Goal: Find contact information: Find contact information

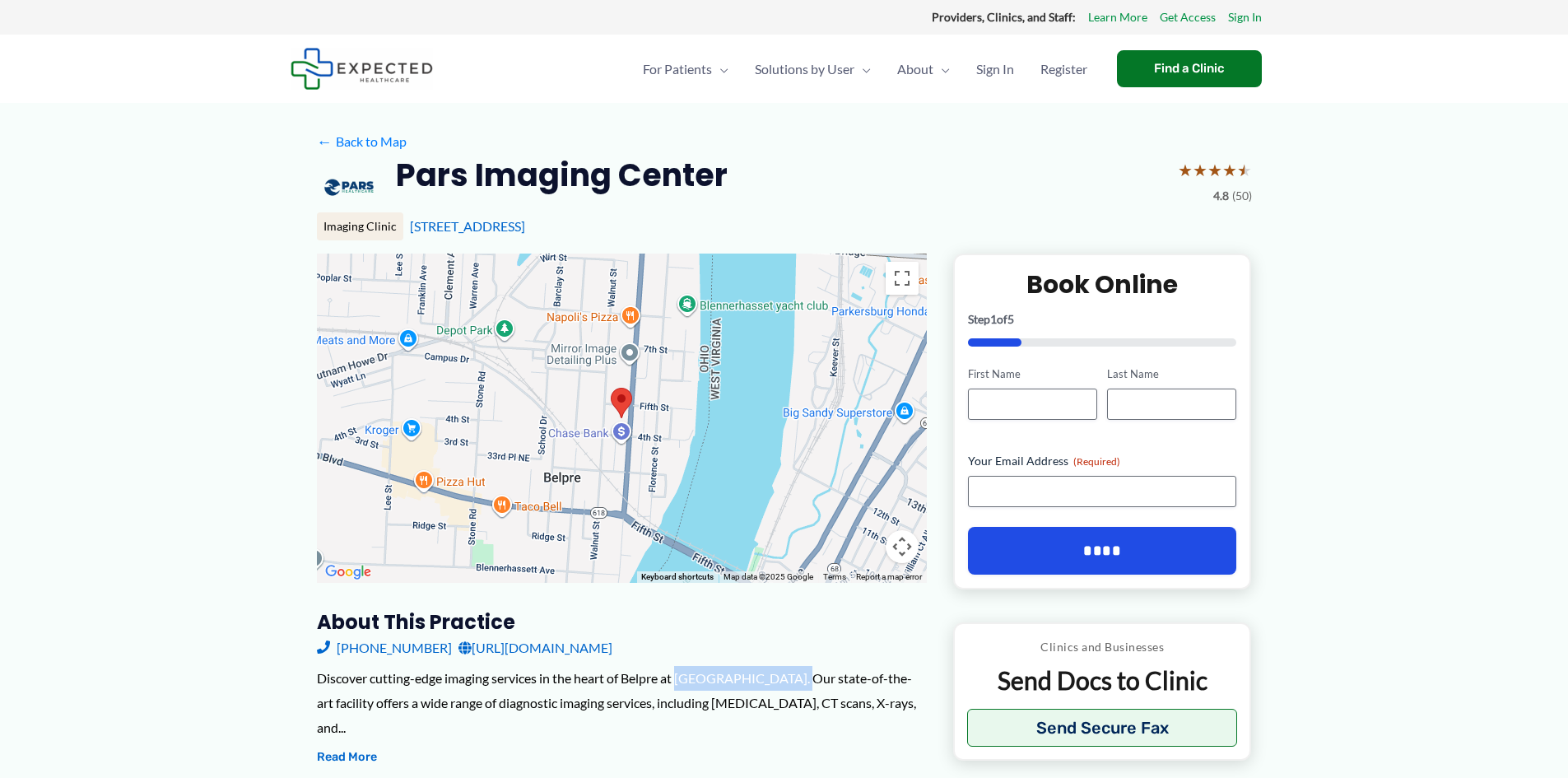
drag, startPoint x: 682, startPoint y: 679, endPoint x: 796, endPoint y: 680, distance: 114.0
click at [796, 680] on div "Discover cutting-edge imaging services in the heart of Belpre at Pars Imaging C…" at bounding box center [622, 703] width 610 height 73
copy div "Pars Imaging Center"
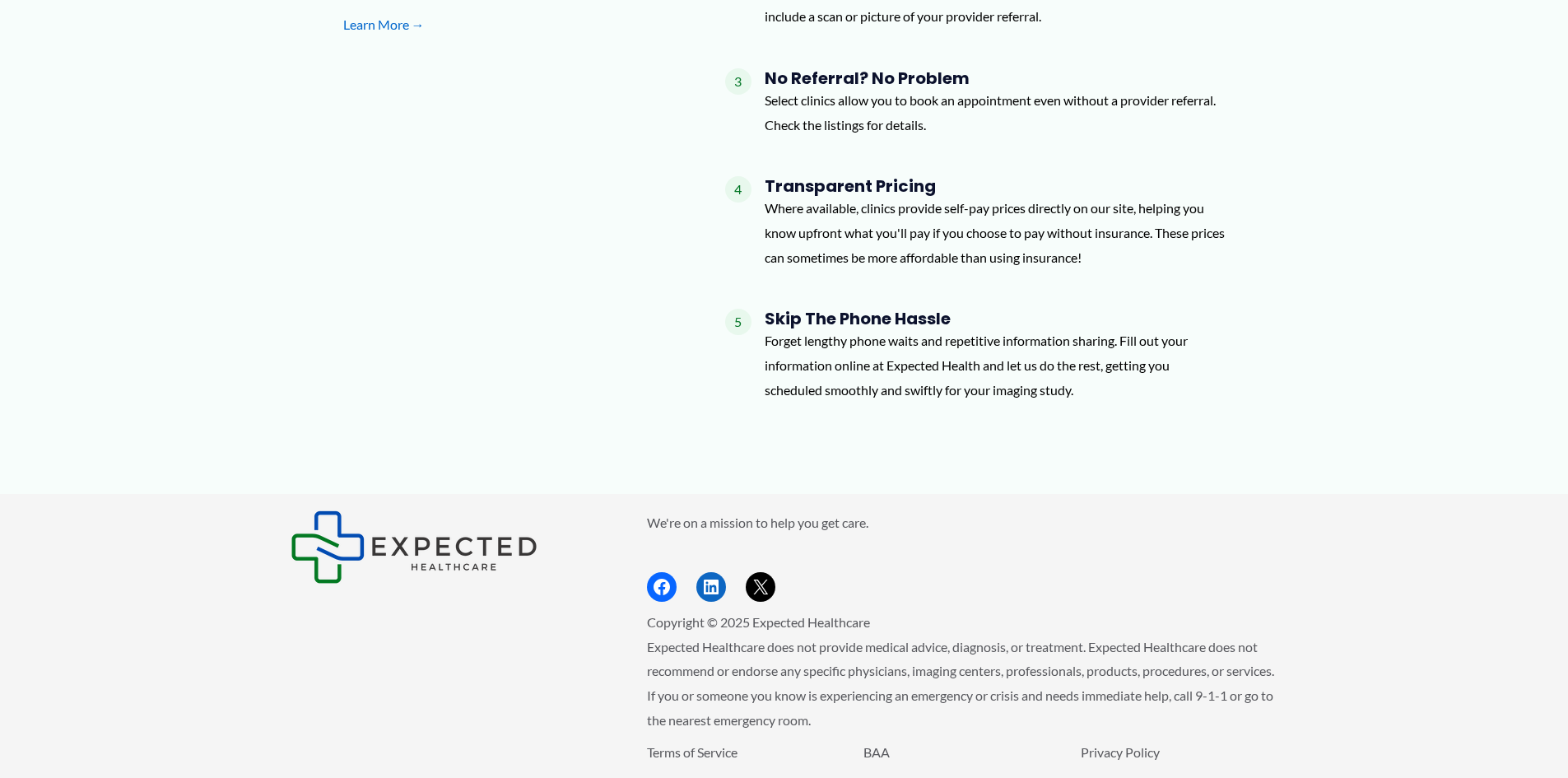
scroll to position [1275, 0]
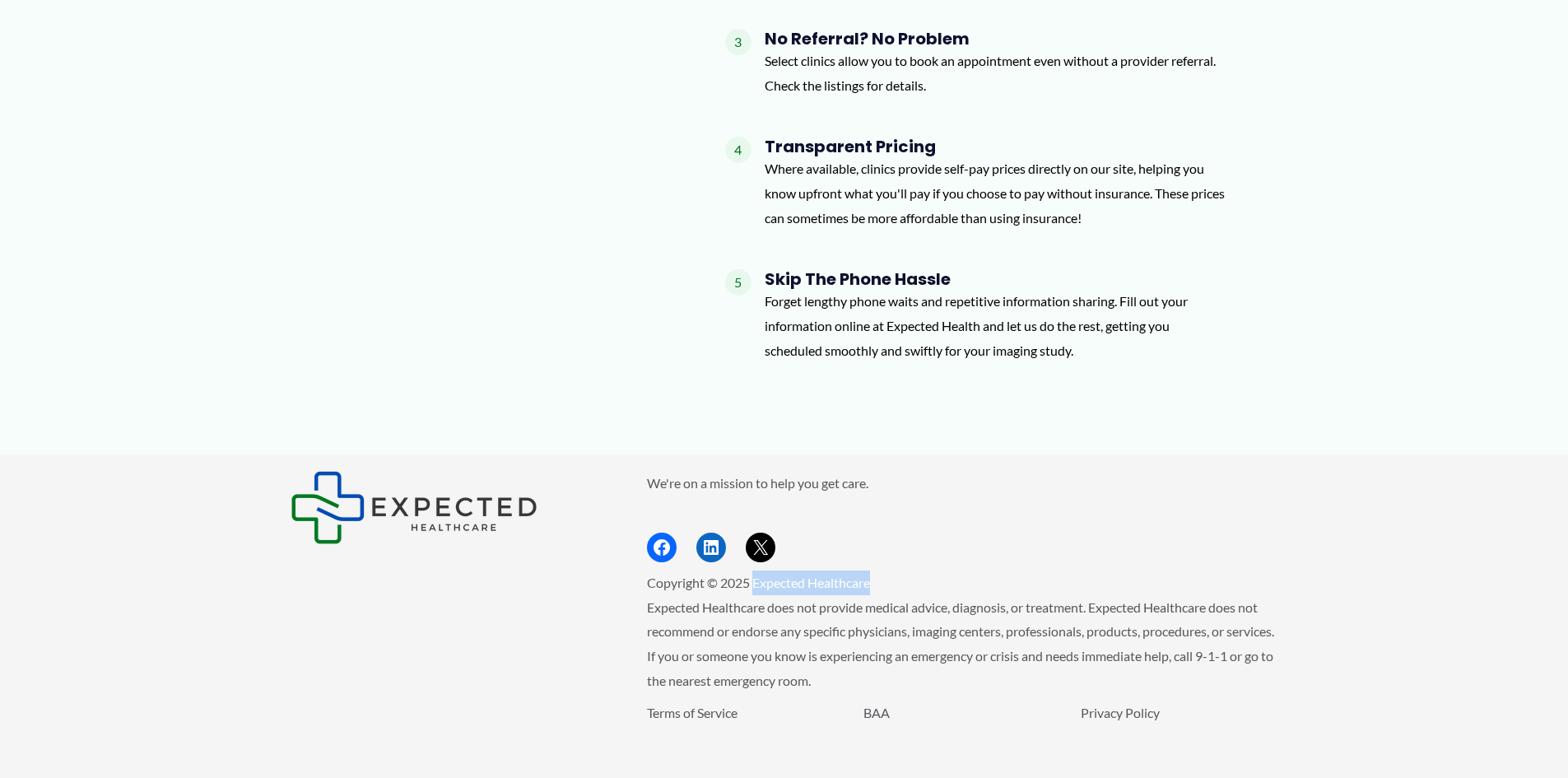
drag, startPoint x: 762, startPoint y: 559, endPoint x: 887, endPoint y: 559, distance: 125.0
click at [887, 571] on p "Copyright © 2025 Expected Healthcare" at bounding box center [962, 584] width 631 height 25
copy span "Expected Healthcare"
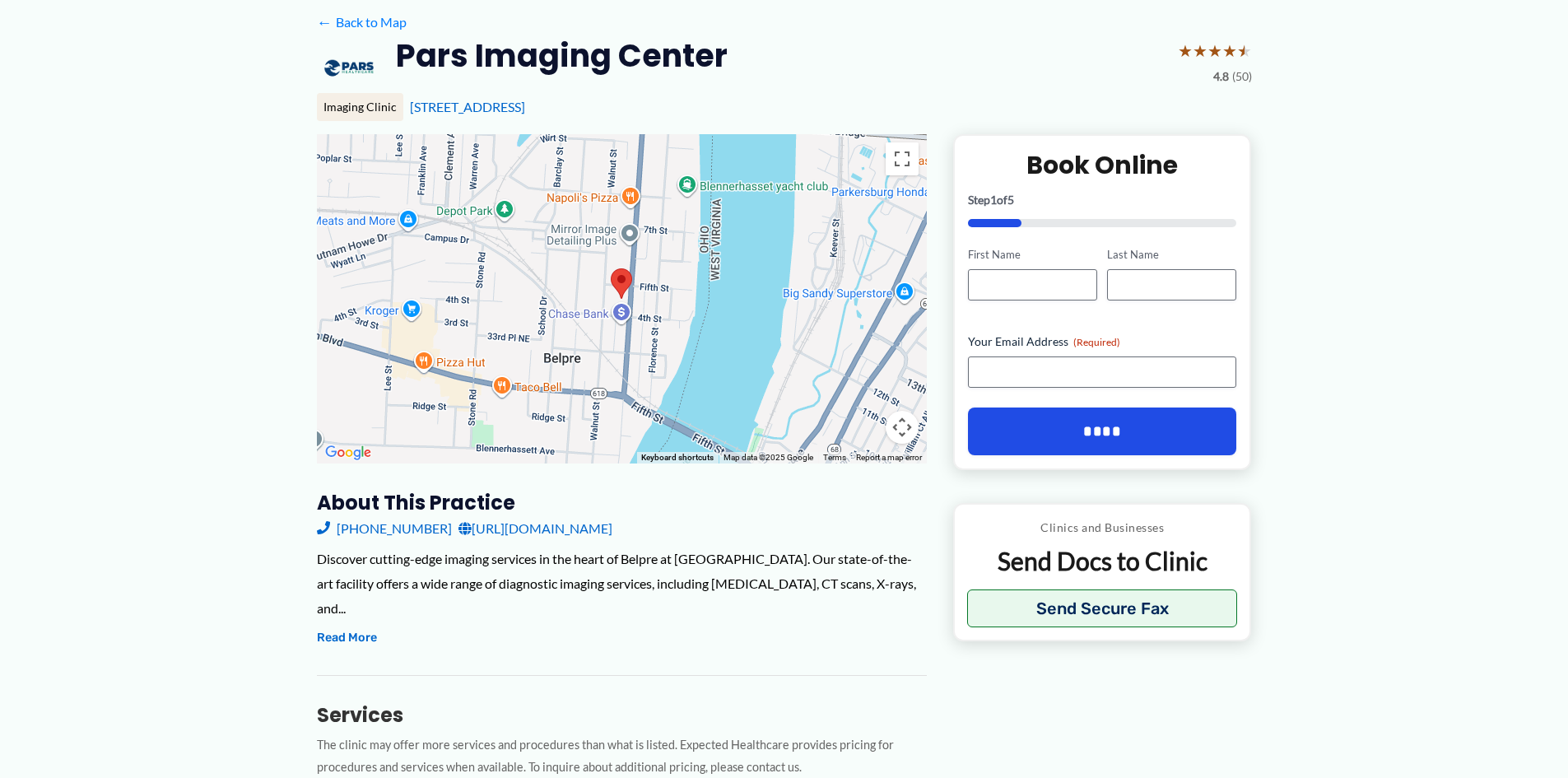
scroll to position [0, 0]
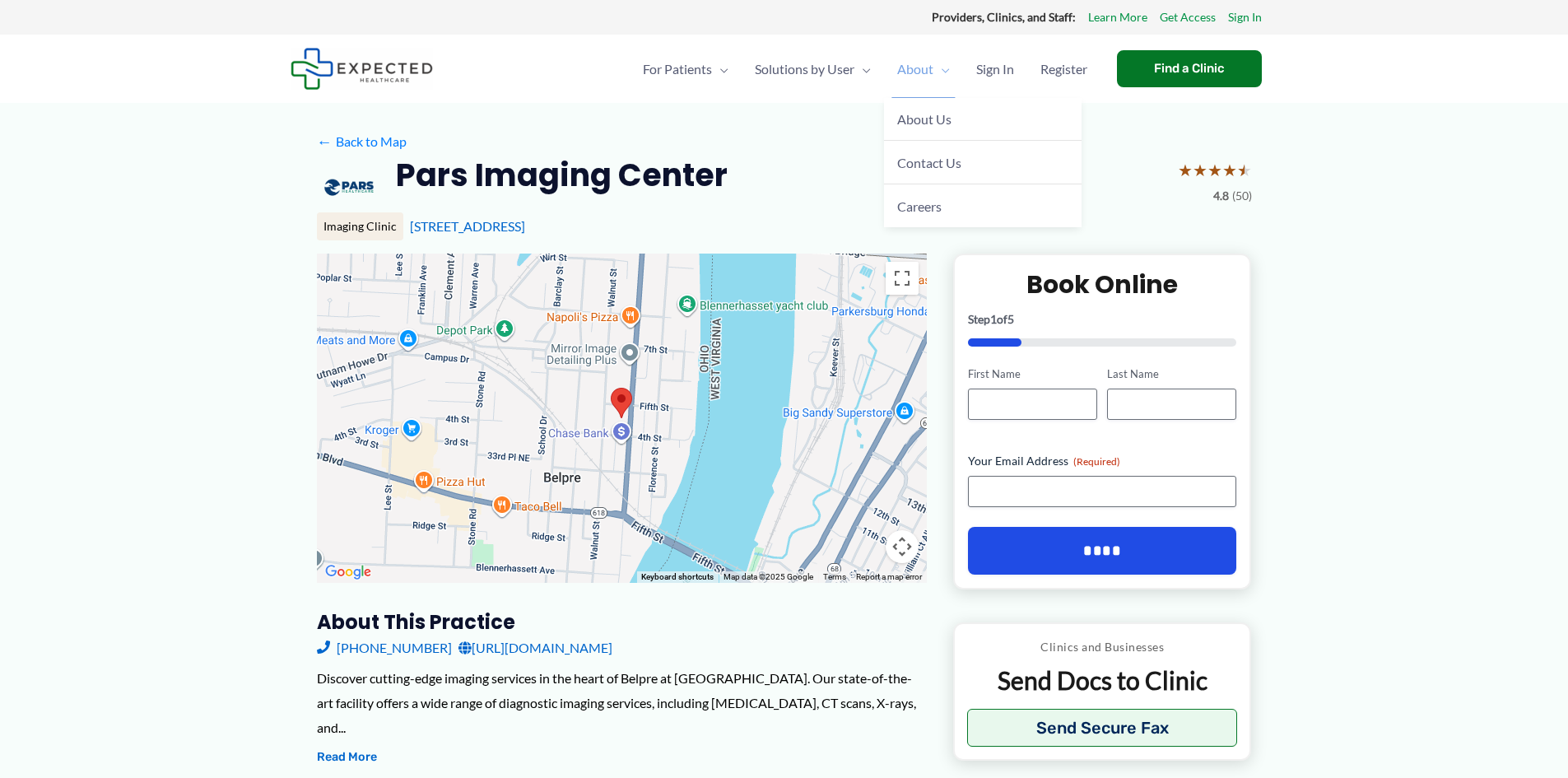
click at [898, 71] on span "About" at bounding box center [915, 69] width 36 height 57
click at [911, 109] on link "About Us" at bounding box center [982, 119] width 197 height 44
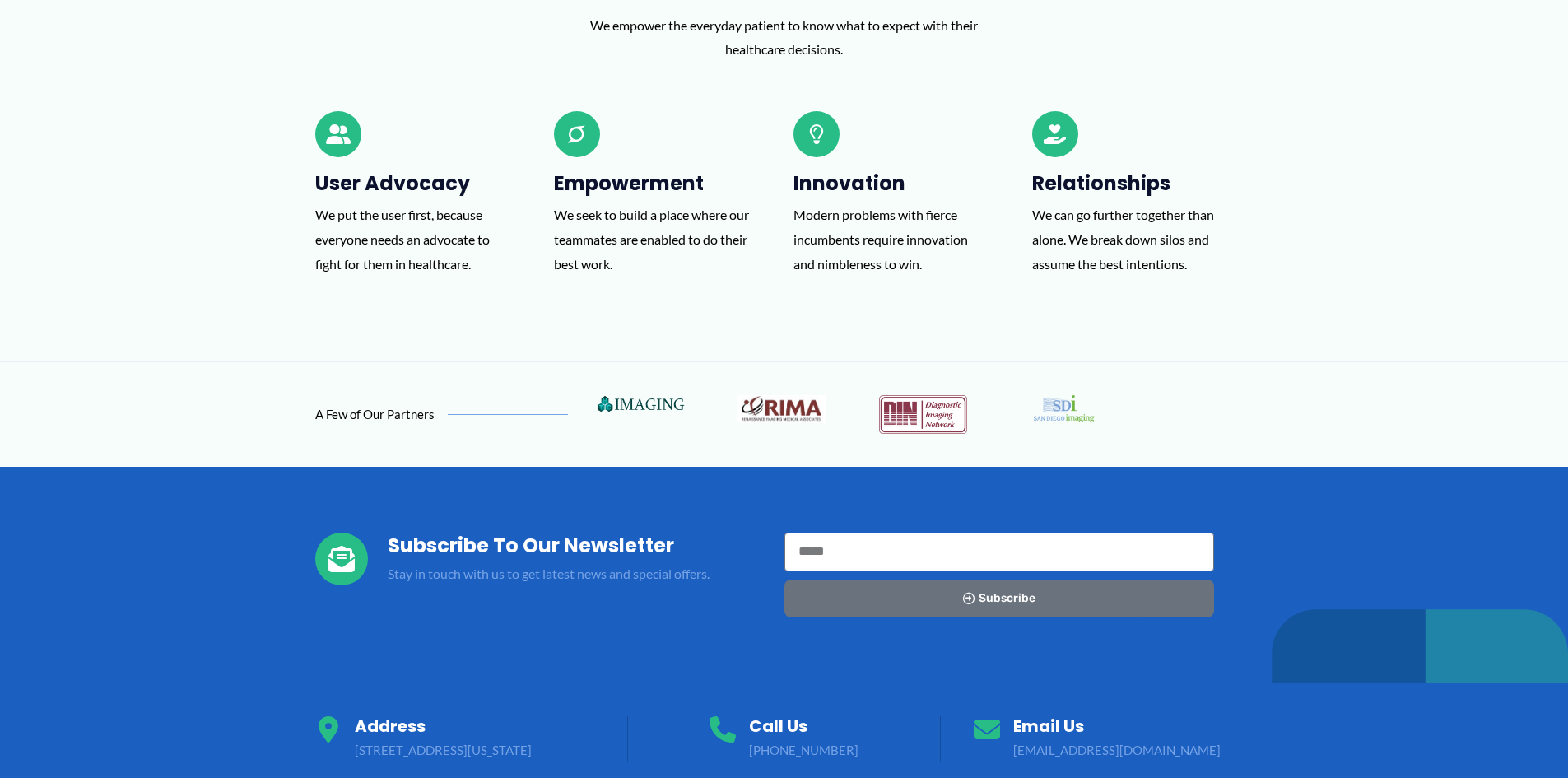
scroll to position [1482, 0]
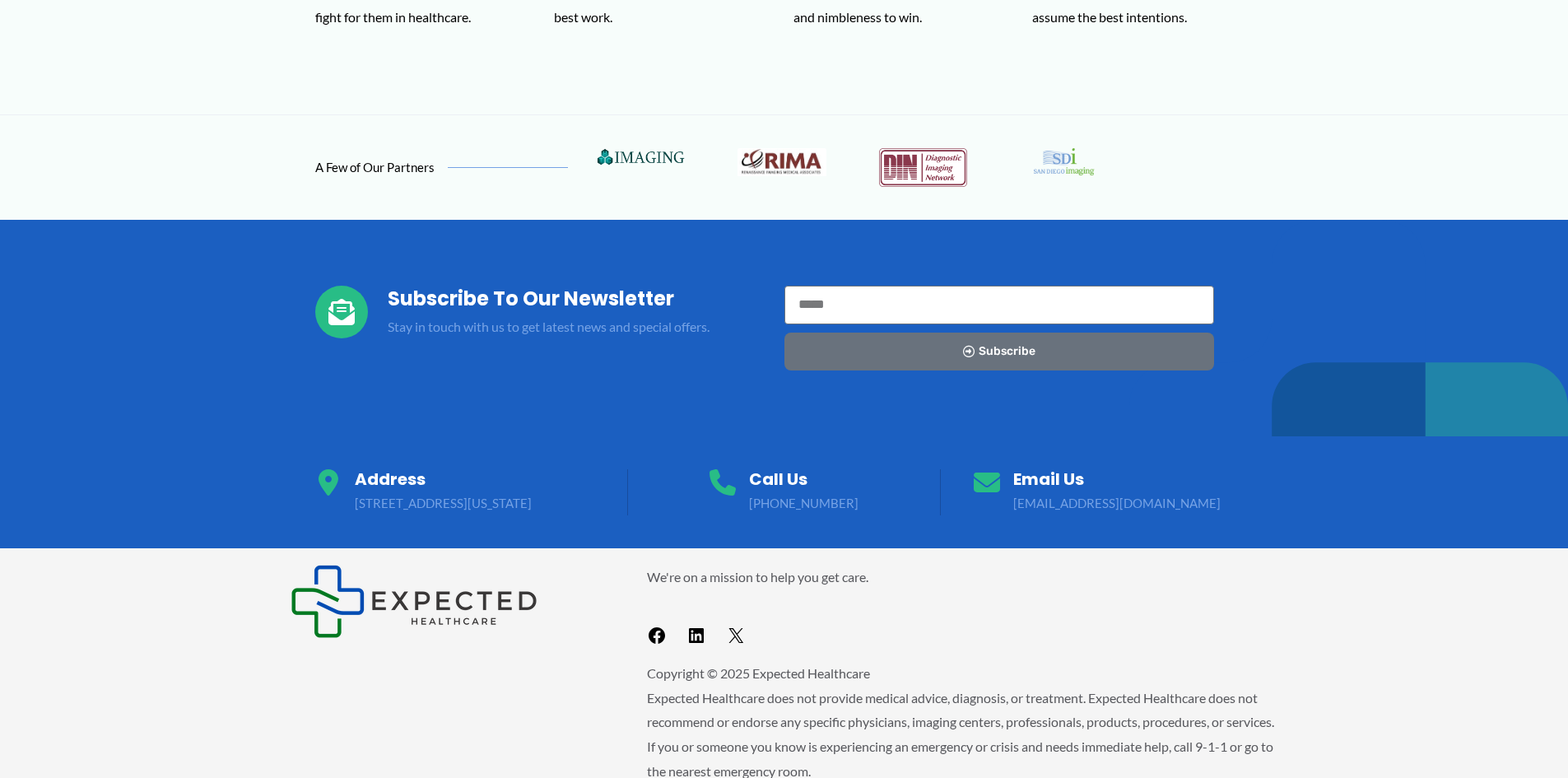
drag, startPoint x: 876, startPoint y: 503, endPoint x: 760, endPoint y: 504, distance: 116.0
click at [760, 504] on div "Call Us ‪[PHONE_NUMBER]‬" at bounding box center [783, 492] width 313 height 46
copy p "‪[PHONE_NUMBER]‬"
drag, startPoint x: 590, startPoint y: 509, endPoint x: 358, endPoint y: 512, distance: 232.0
click at [358, 512] on div "Address [STREET_ADDRESS][US_STATE]" at bounding box center [471, 492] width 313 height 46
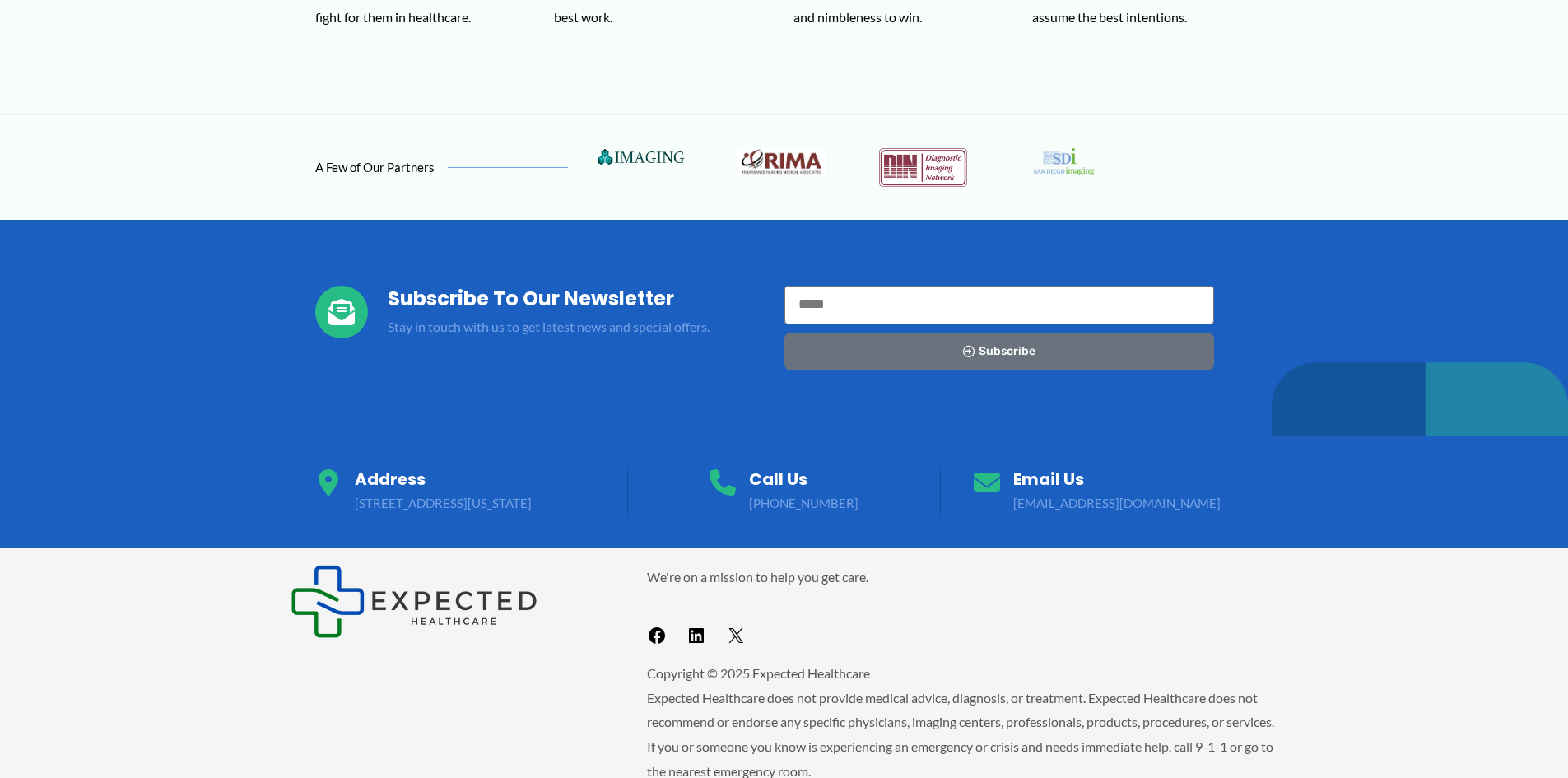
copy p "[STREET_ADDRESS][US_STATE]"
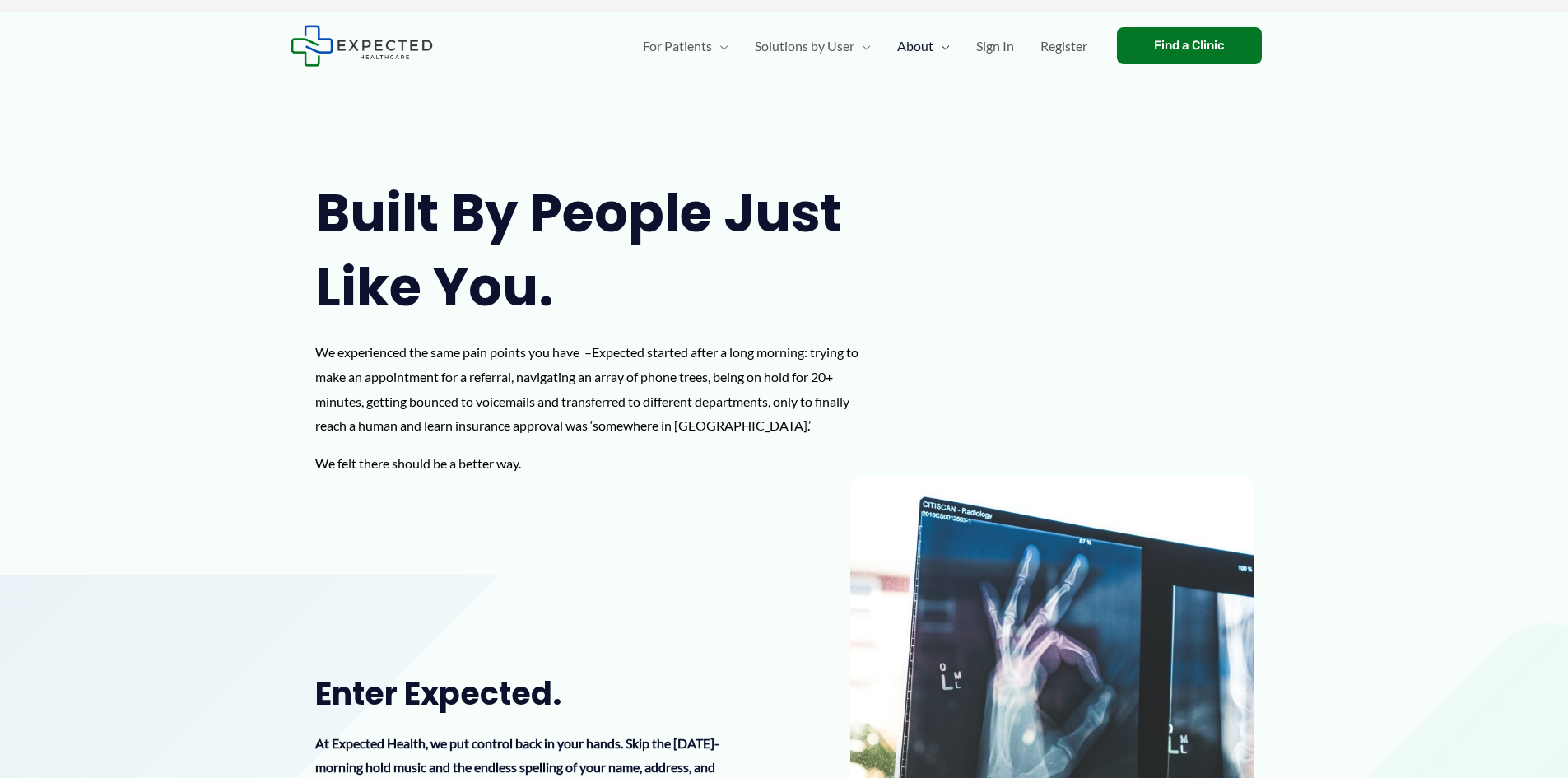
scroll to position [0, 0]
